Goal: Task Accomplishment & Management: Check status

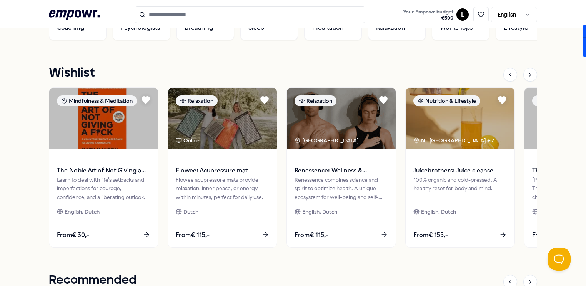
scroll to position [317, 0]
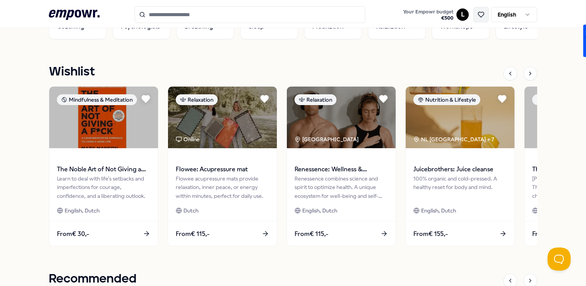
click at [480, 12] on icon at bounding box center [481, 14] width 7 height 7
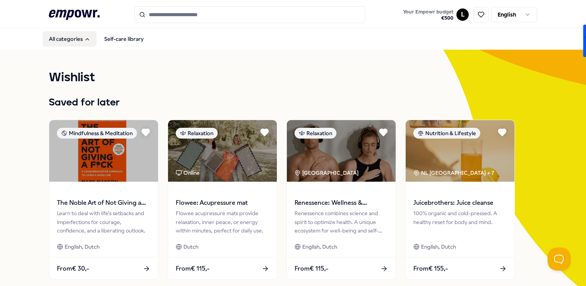
click at [90, 42] on button "All categories" at bounding box center [70, 38] width 54 height 15
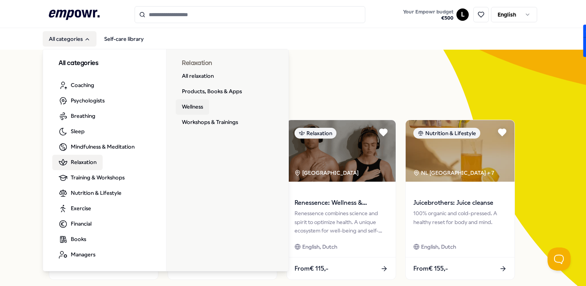
click at [196, 106] on link "Wellness" at bounding box center [192, 106] width 33 height 15
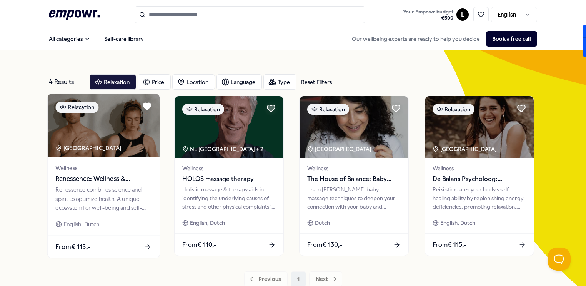
click at [81, 188] on div "Renessence combines science and spirit to optimize health. A unique ecosystem f…" at bounding box center [103, 198] width 96 height 27
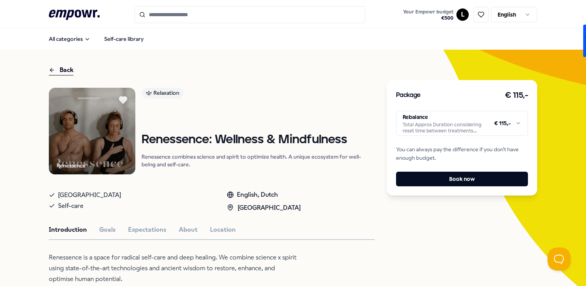
click at [519, 124] on html ".empowr-logo_svg__cls-1{fill:#03032f} Your Empowr budget € 500 L English All ca…" at bounding box center [293, 143] width 586 height 286
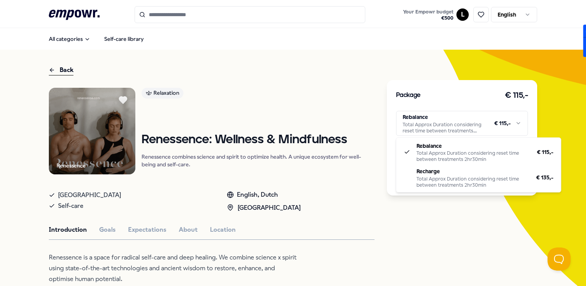
click at [472, 237] on html ".empowr-logo_svg__cls-1{fill:#03032f} Your Empowr budget € 500 L English All ca…" at bounding box center [293, 143] width 586 height 286
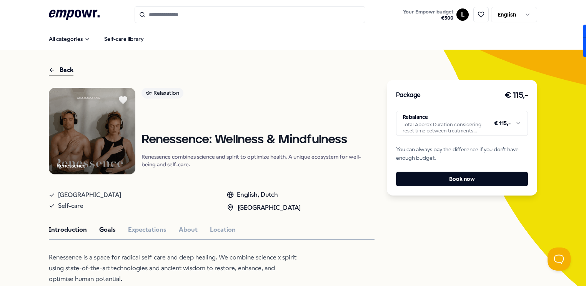
click at [111, 234] on button "Goals" at bounding box center [107, 230] width 17 height 10
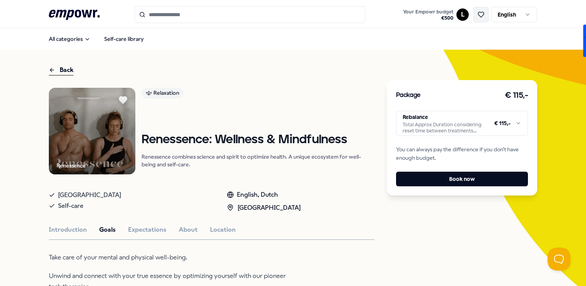
click at [479, 20] on button at bounding box center [481, 14] width 15 height 15
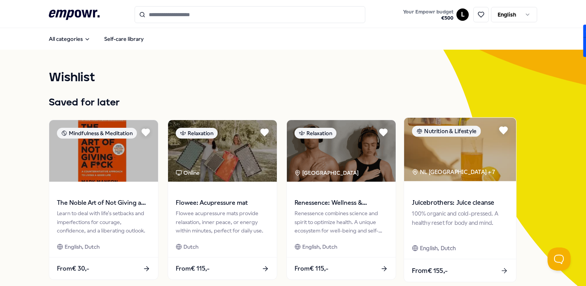
click at [446, 150] on img at bounding box center [460, 149] width 112 height 63
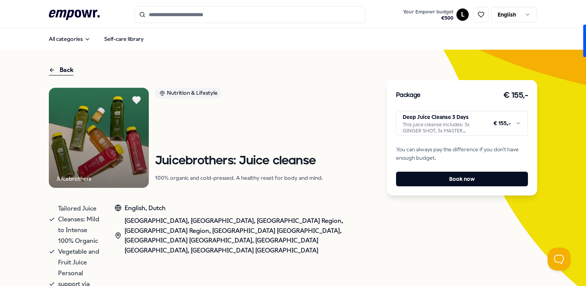
click at [520, 126] on html ".empowr-logo_svg__cls-1{fill:#03032f} Your Empowr budget € 500 L English All ca…" at bounding box center [293, 143] width 586 height 286
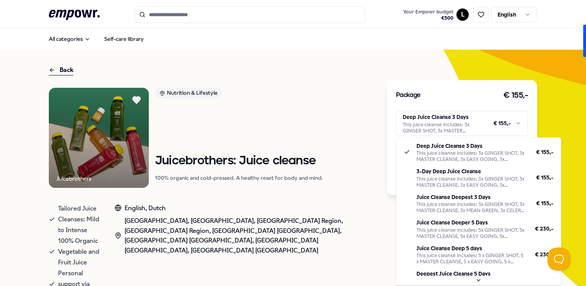
click at [386, 237] on html ".empowr-logo_svg__cls-1{fill:#03032f} Your Empowr budget € 500 L English All ca…" at bounding box center [293, 143] width 586 height 286
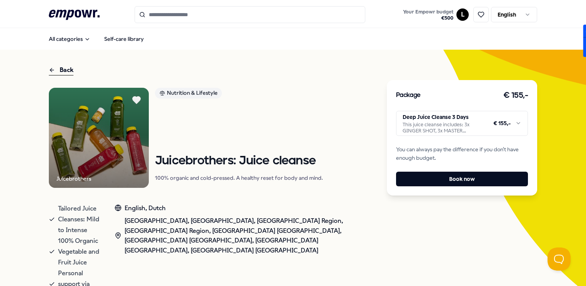
click at [59, 73] on div "Back" at bounding box center [61, 70] width 25 height 10
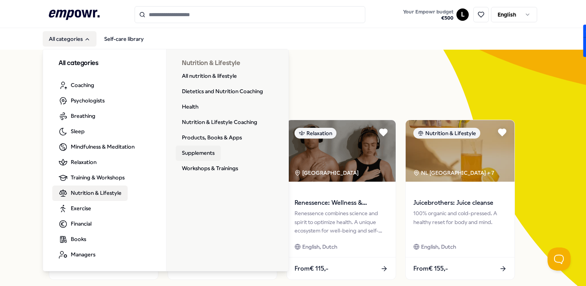
click at [200, 156] on link "Supplements" at bounding box center [198, 152] width 45 height 15
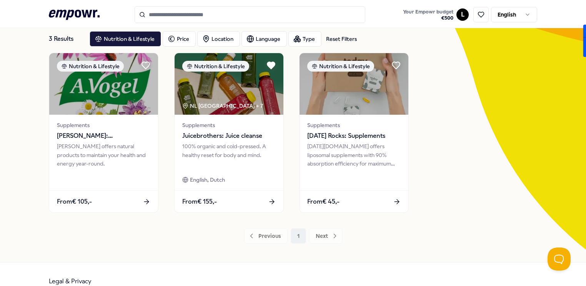
scroll to position [49, 0]
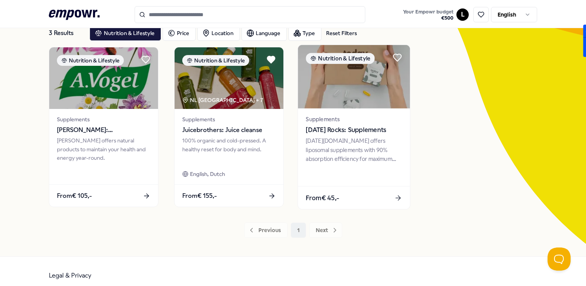
click at [348, 132] on span "[DATE] Rocks: Supplements" at bounding box center [354, 130] width 96 height 10
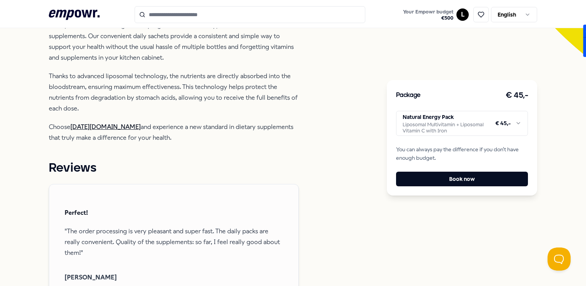
scroll to position [215, 0]
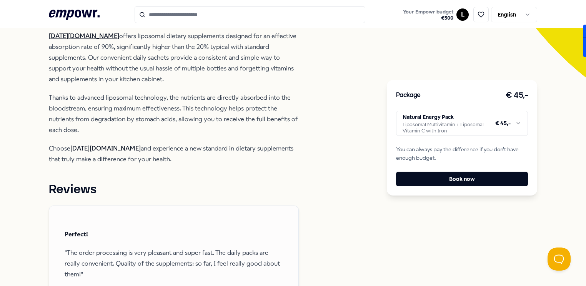
click at [518, 124] on html ".empowr-logo_svg__cls-1{fill:#03032f} Your Empowr budget € 500 L English All ca…" at bounding box center [293, 143] width 586 height 286
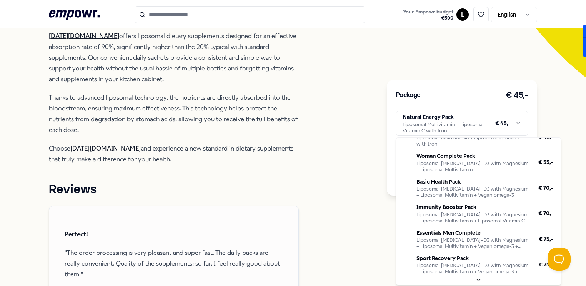
scroll to position [0, 0]
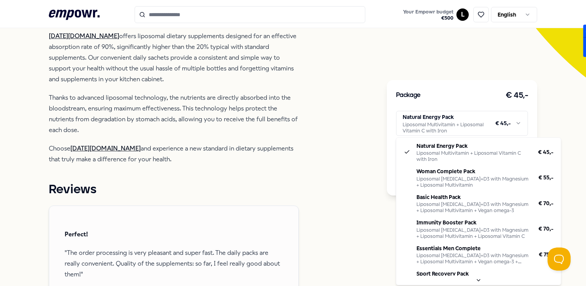
click at [461, 17] on html ".empowr-logo_svg__cls-1{fill:#03032f} Your Empowr budget € 500 L English All ca…" at bounding box center [293, 143] width 586 height 286
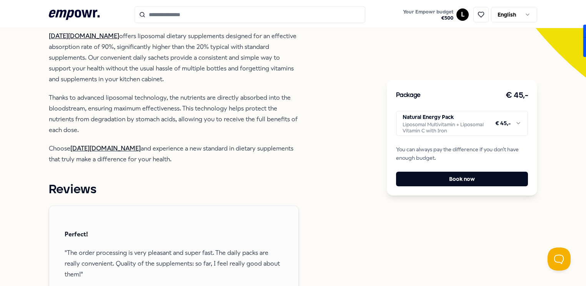
click at [461, 17] on html ".empowr-logo_svg__cls-1{fill:#03032f} Your Empowr budget € 500 L English All ca…" at bounding box center [293, 143] width 586 height 286
click at [452, 62] on div "Bookings" at bounding box center [463, 62] width 76 height 22
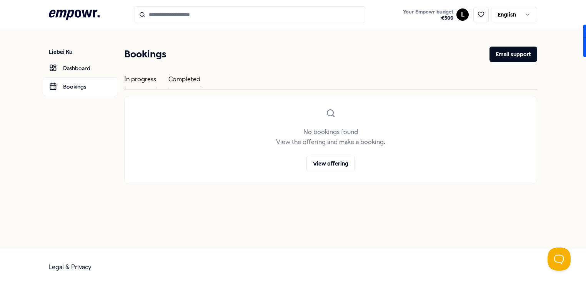
click at [192, 83] on div "Completed" at bounding box center [185, 81] width 32 height 15
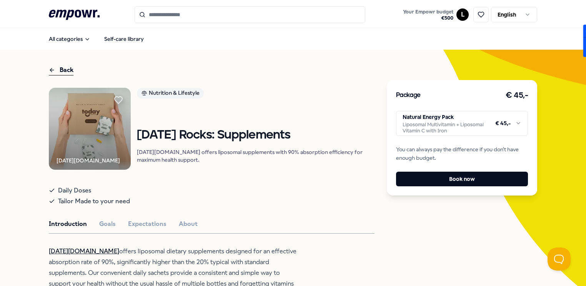
click at [468, 125] on html ".empowr-logo_svg__cls-1{fill:#03032f} Your Empowr budget € 500 L English All ca…" at bounding box center [293, 143] width 586 height 286
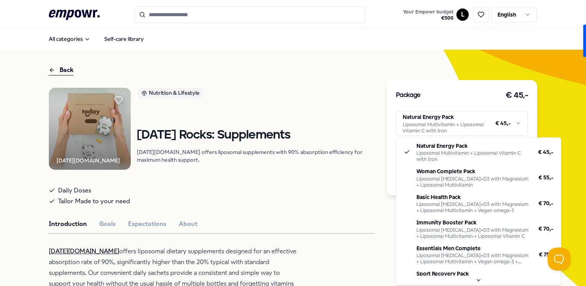
click at [314, 197] on html ".empowr-logo_svg__cls-1{fill:#03032f} Your Empowr budget € 500 L English All ca…" at bounding box center [293, 143] width 586 height 286
